Goal: Book appointment/travel/reservation

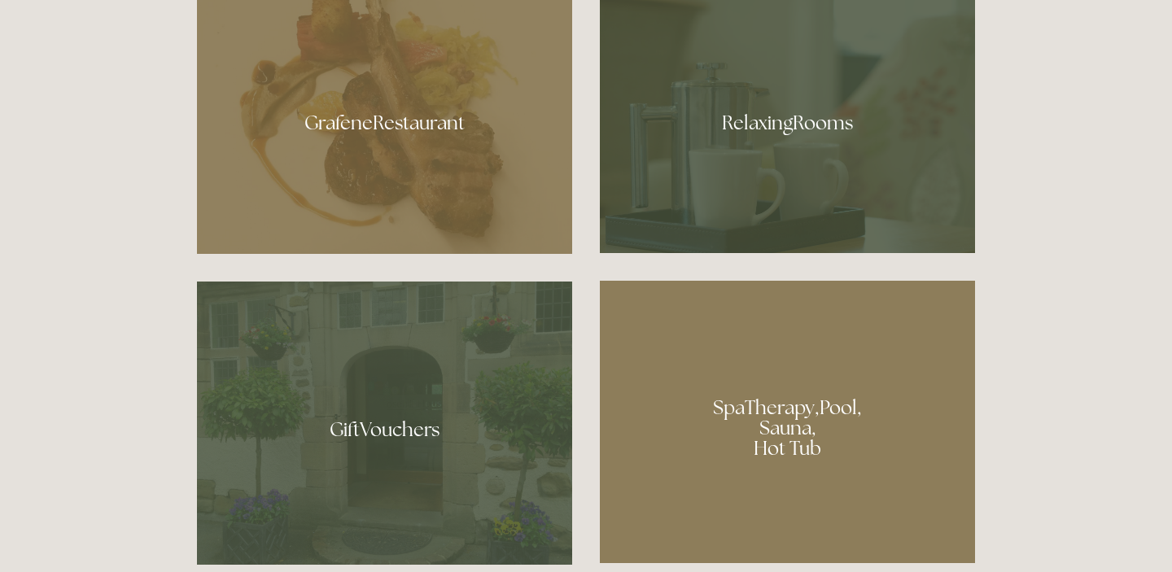
scroll to position [1012, 0]
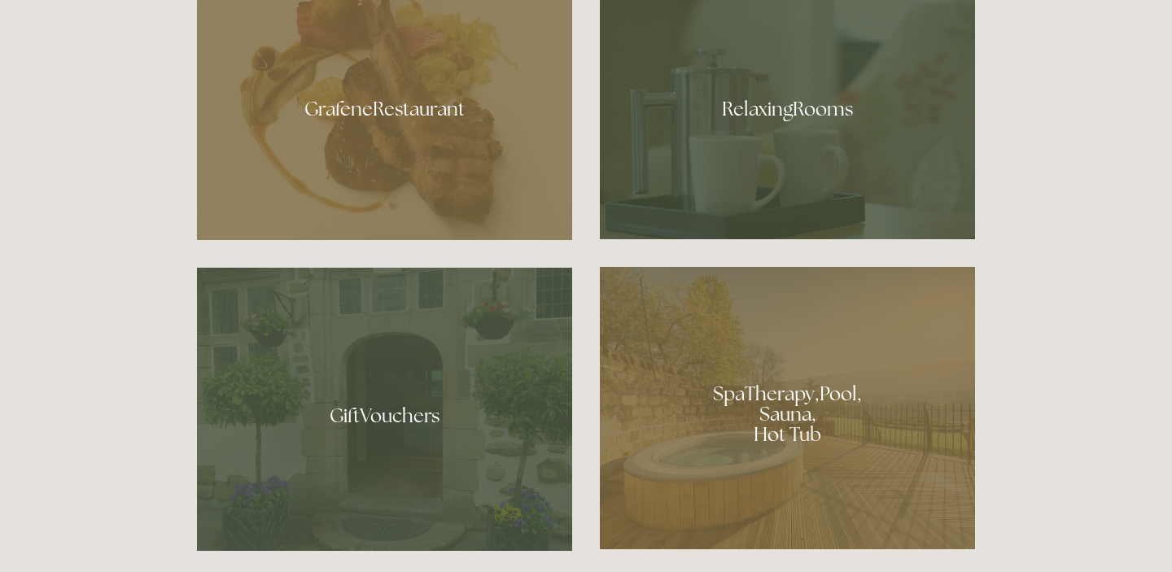
click at [767, 401] on div at bounding box center [787, 408] width 375 height 282
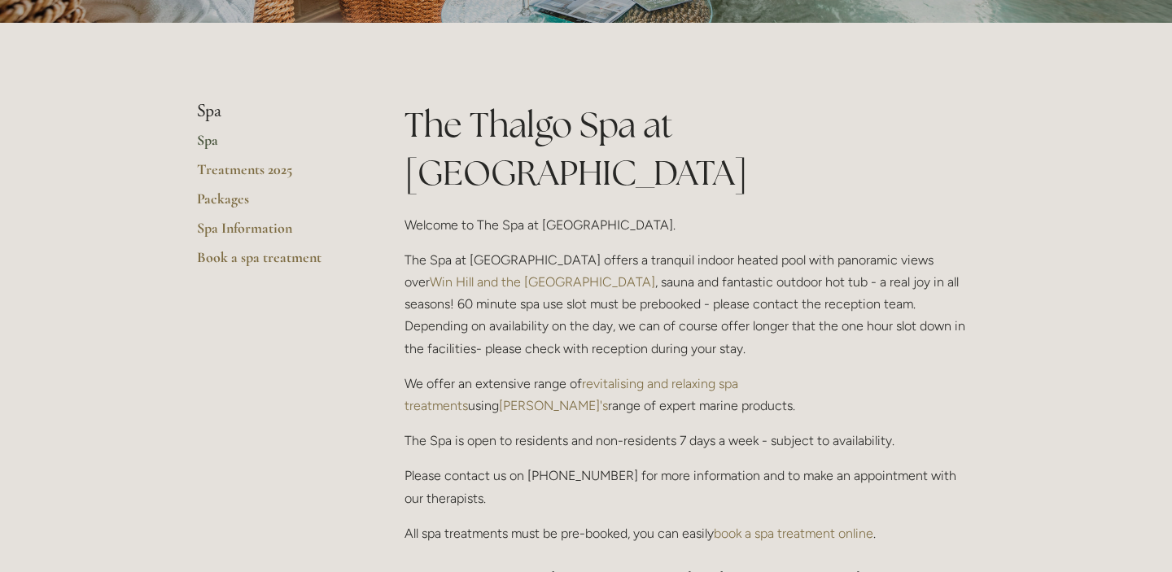
scroll to position [333, 0]
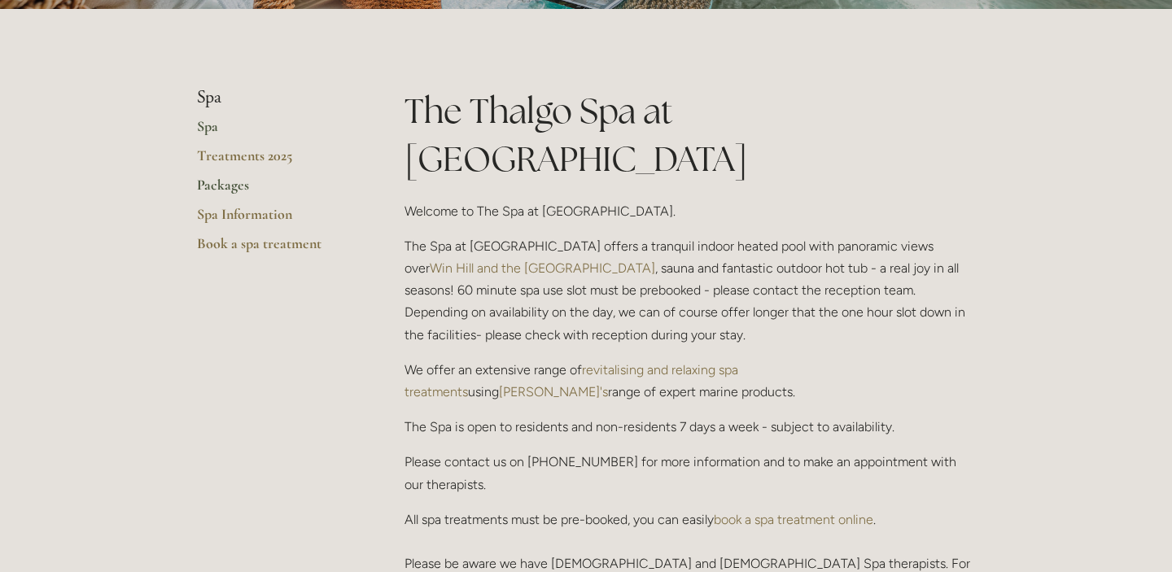
click at [227, 186] on link "Packages" at bounding box center [274, 190] width 155 height 29
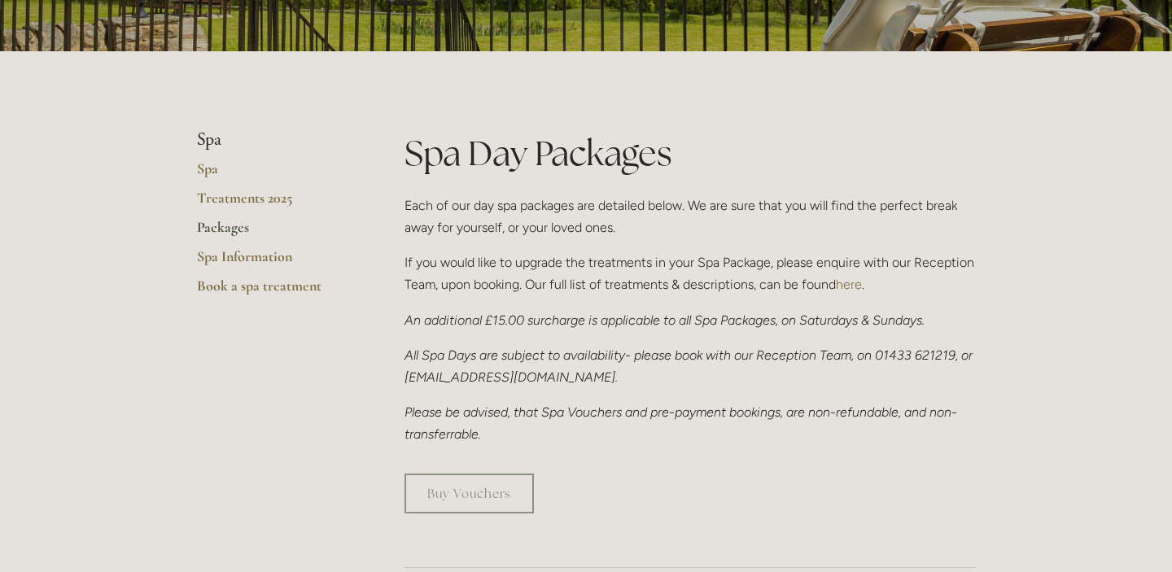
scroll to position [285, 0]
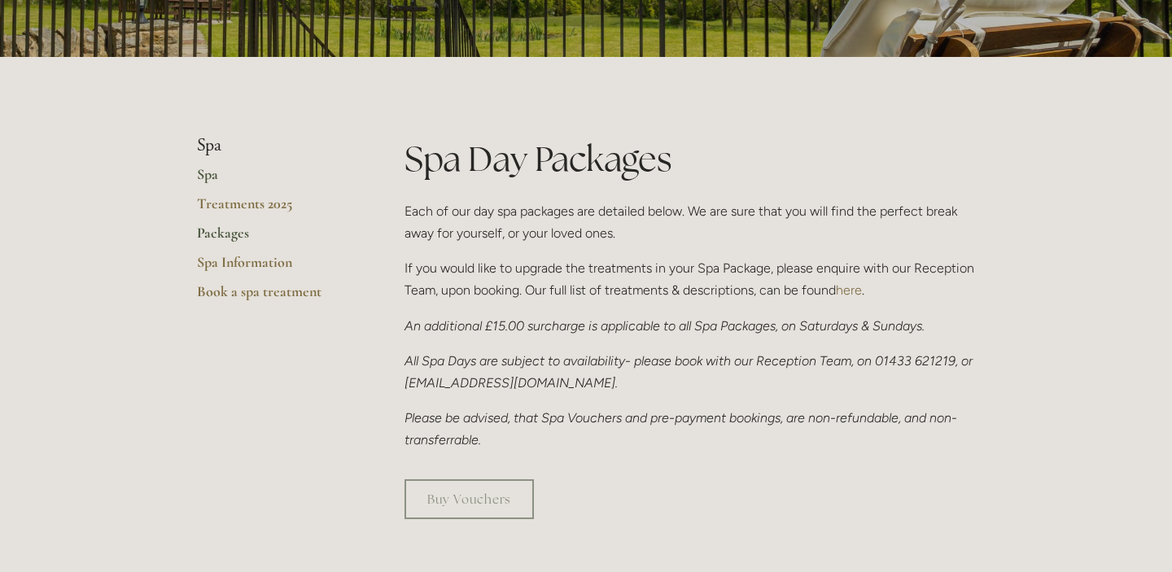
click at [217, 177] on link "Spa" at bounding box center [274, 179] width 155 height 29
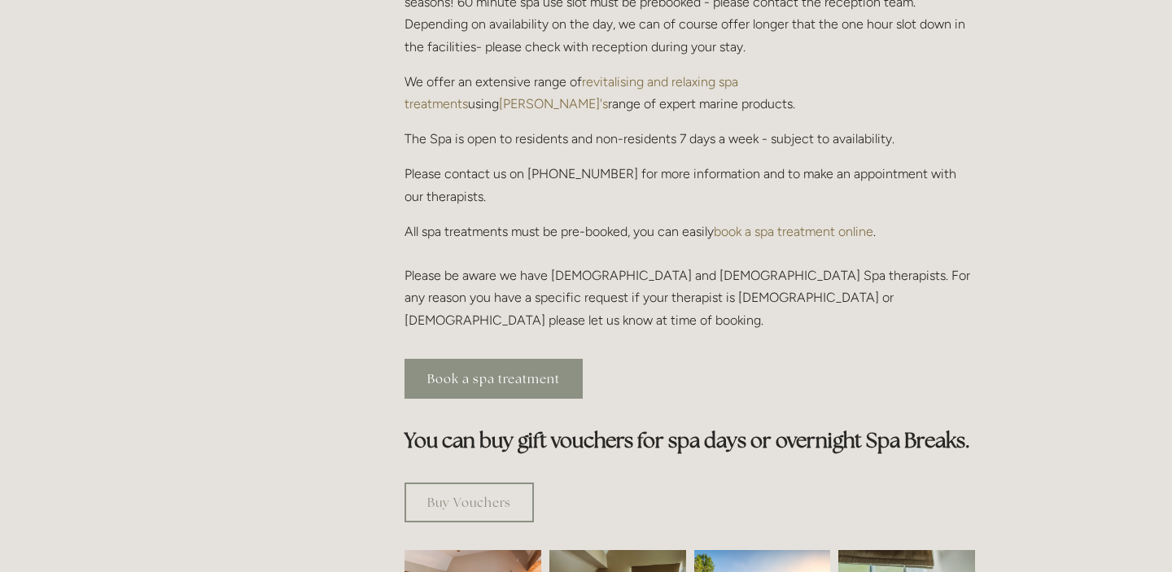
scroll to position [627, 0]
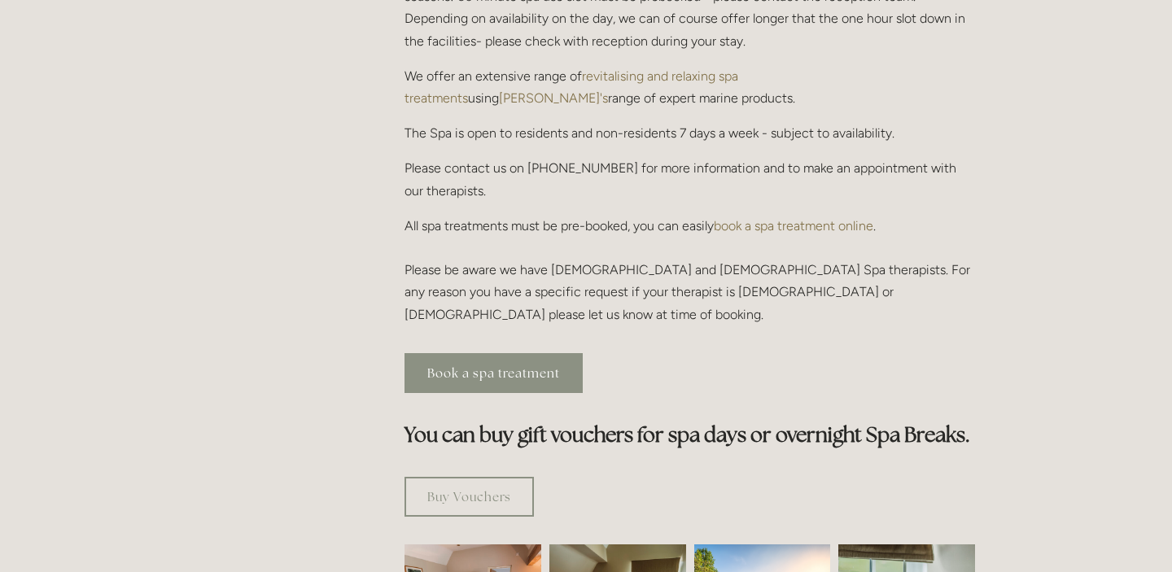
click at [487, 353] on link "Book a spa treatment" at bounding box center [493, 373] width 178 height 40
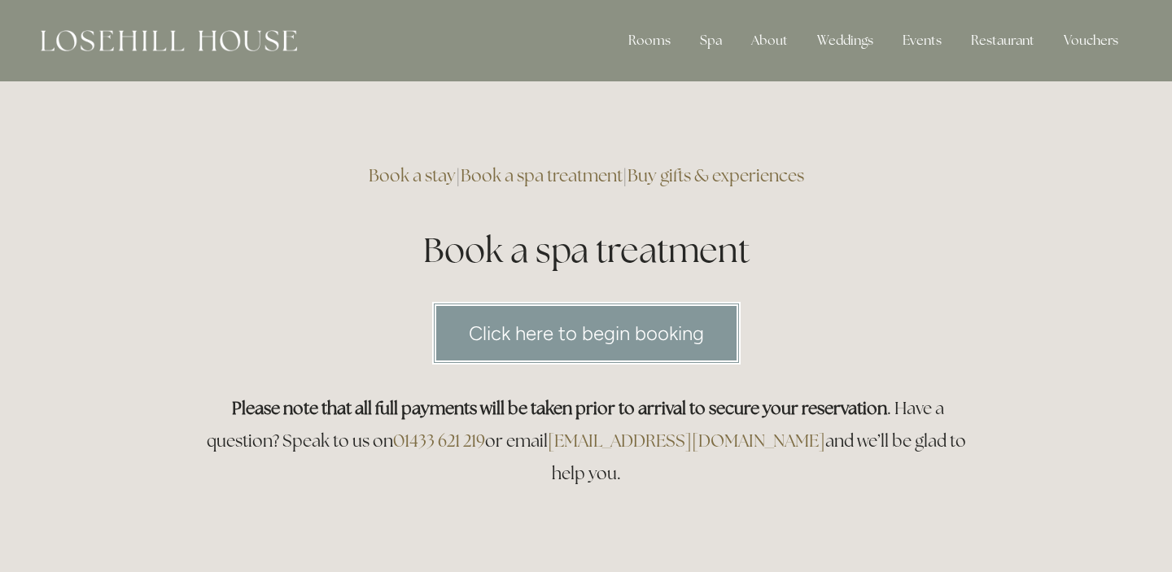
click at [514, 324] on link "Click here to begin booking" at bounding box center [586, 333] width 308 height 63
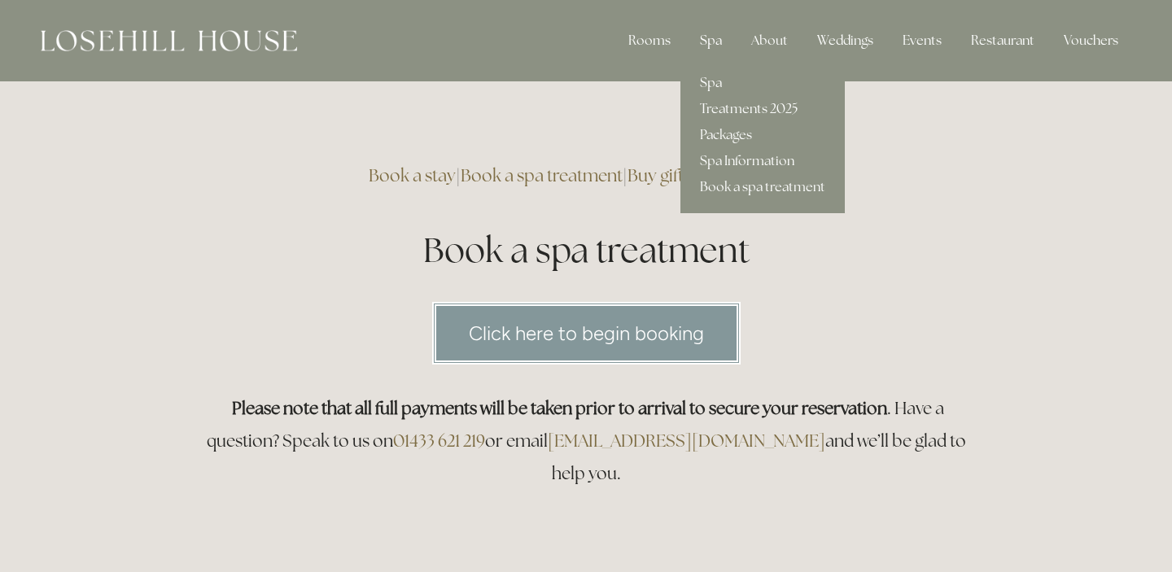
click at [710, 52] on div "Spa" at bounding box center [711, 40] width 48 height 33
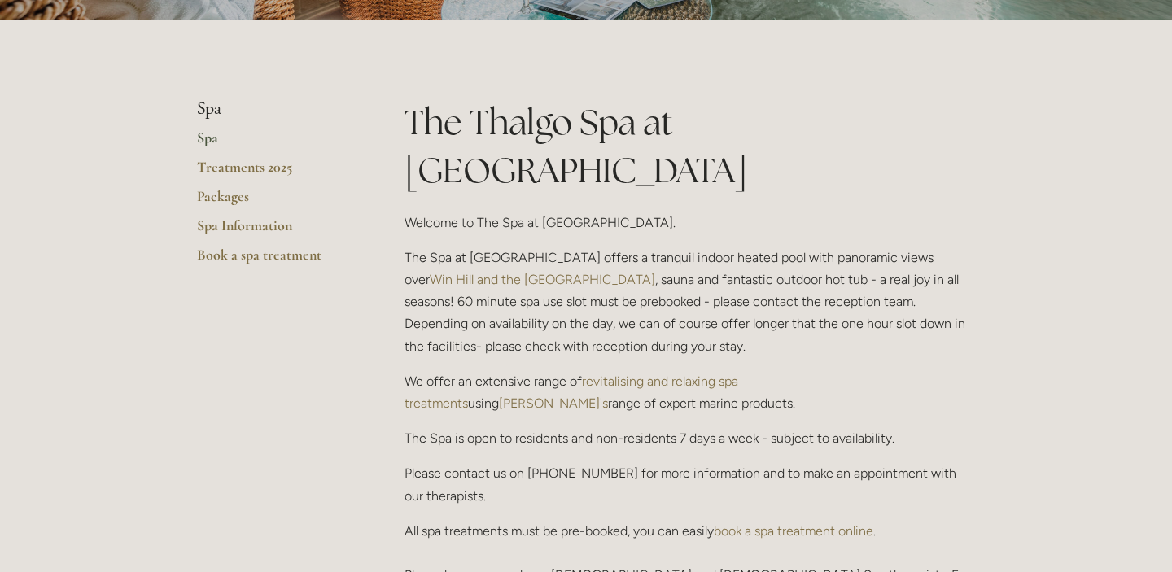
scroll to position [321, 0]
click at [224, 201] on link "Packages" at bounding box center [274, 202] width 155 height 29
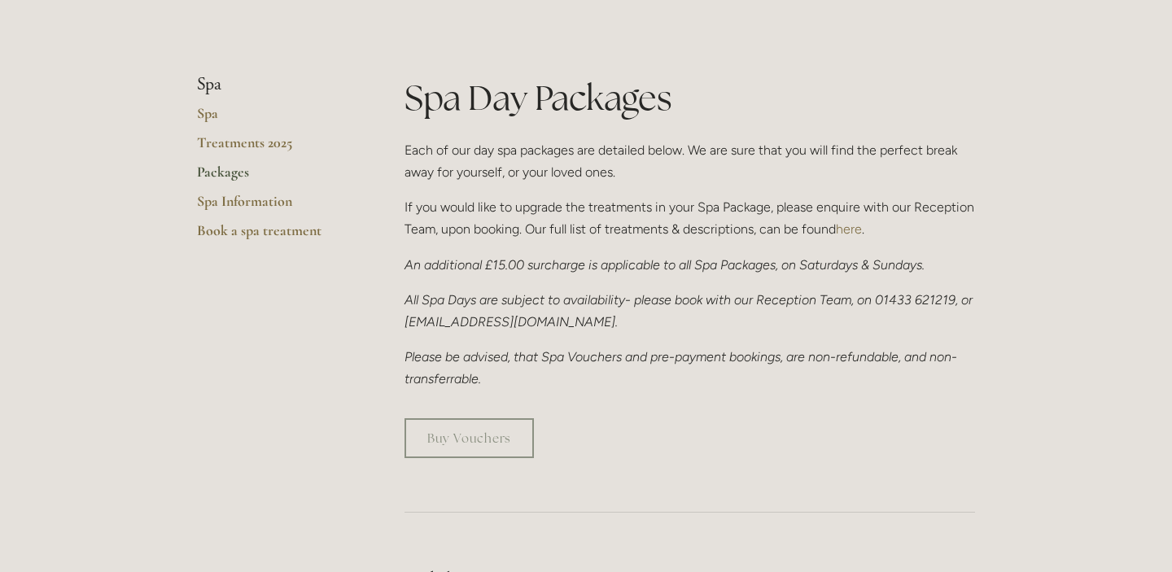
scroll to position [253, 0]
